Goal: Information Seeking & Learning: Learn about a topic

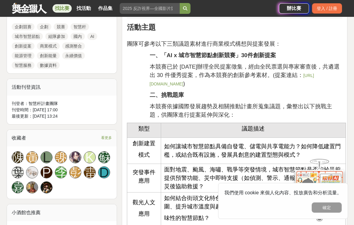
scroll to position [289, 0]
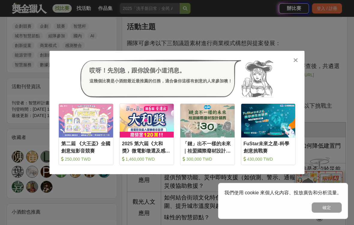
click at [295, 63] on icon at bounding box center [296, 60] width 5 height 6
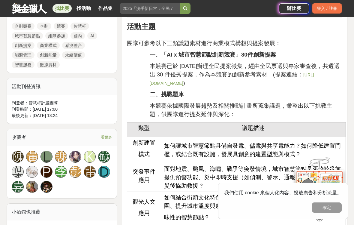
click at [295, 66] on span "本競賽已於 114 年 7 月辦理全民提案徵集，經由全民票選與專家審查後，共遴選出 30 件優秀提案，作為本競賽的創新參考素材。(提案連結：" at bounding box center [245, 70] width 190 height 15
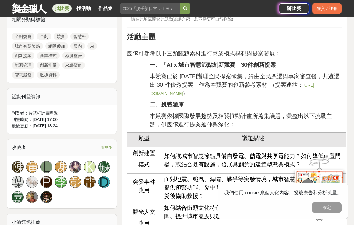
scroll to position [279, 0]
click at [225, 88] on link "https://smartcity.tca.org.tw/smartpole/award" at bounding box center [232, 89] width 164 height 13
click at [227, 92] on link "https://smartcity.tca.org.tw/smartpole/award" at bounding box center [232, 89] width 164 height 13
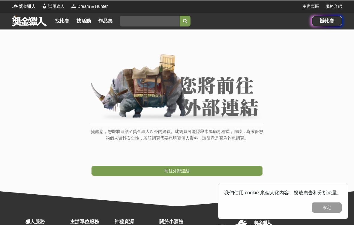
click at [244, 168] on link "前往外部連結" at bounding box center [177, 170] width 171 height 10
click at [141, 170] on link "前往外部連結" at bounding box center [177, 170] width 171 height 10
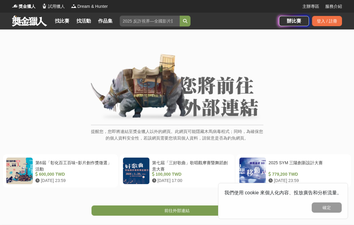
click at [179, 209] on span "前往外部連結" at bounding box center [176, 210] width 25 height 5
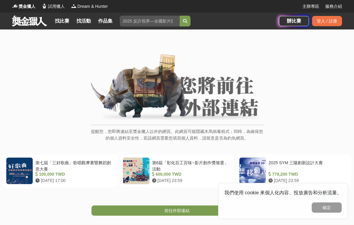
click at [157, 207] on link "前往外部連結" at bounding box center [177, 210] width 171 height 10
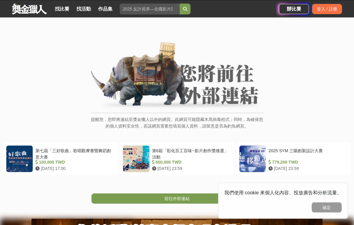
scroll to position [12, 0]
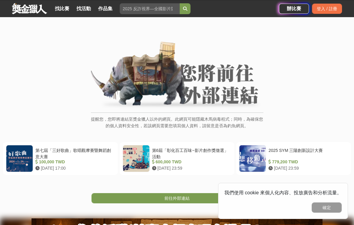
click at [177, 201] on link "前往外部連結" at bounding box center [177, 198] width 171 height 10
